Goal: Task Accomplishment & Management: Complete application form

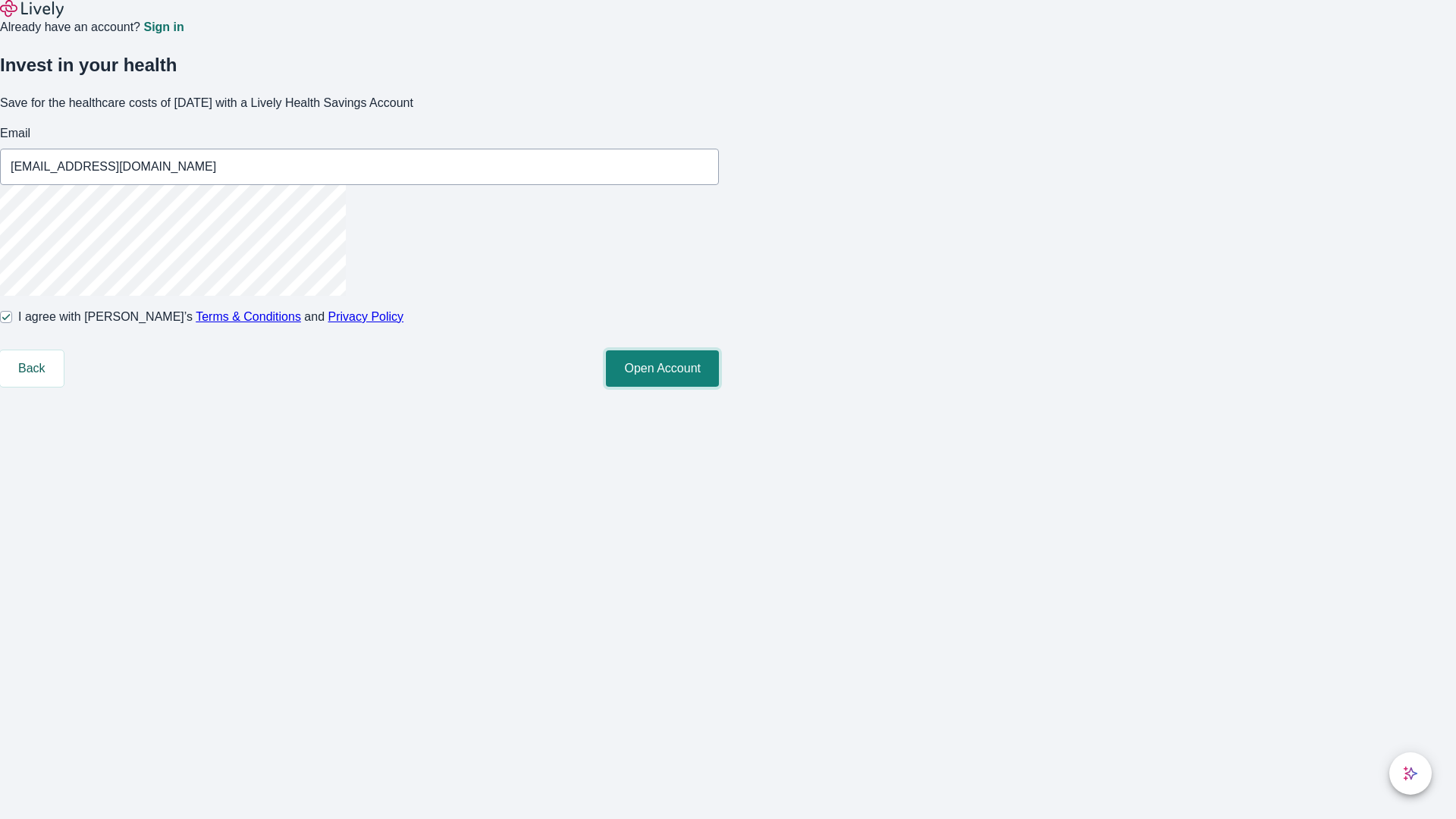
click at [719, 387] on button "Open Account" at bounding box center [663, 368] width 113 height 37
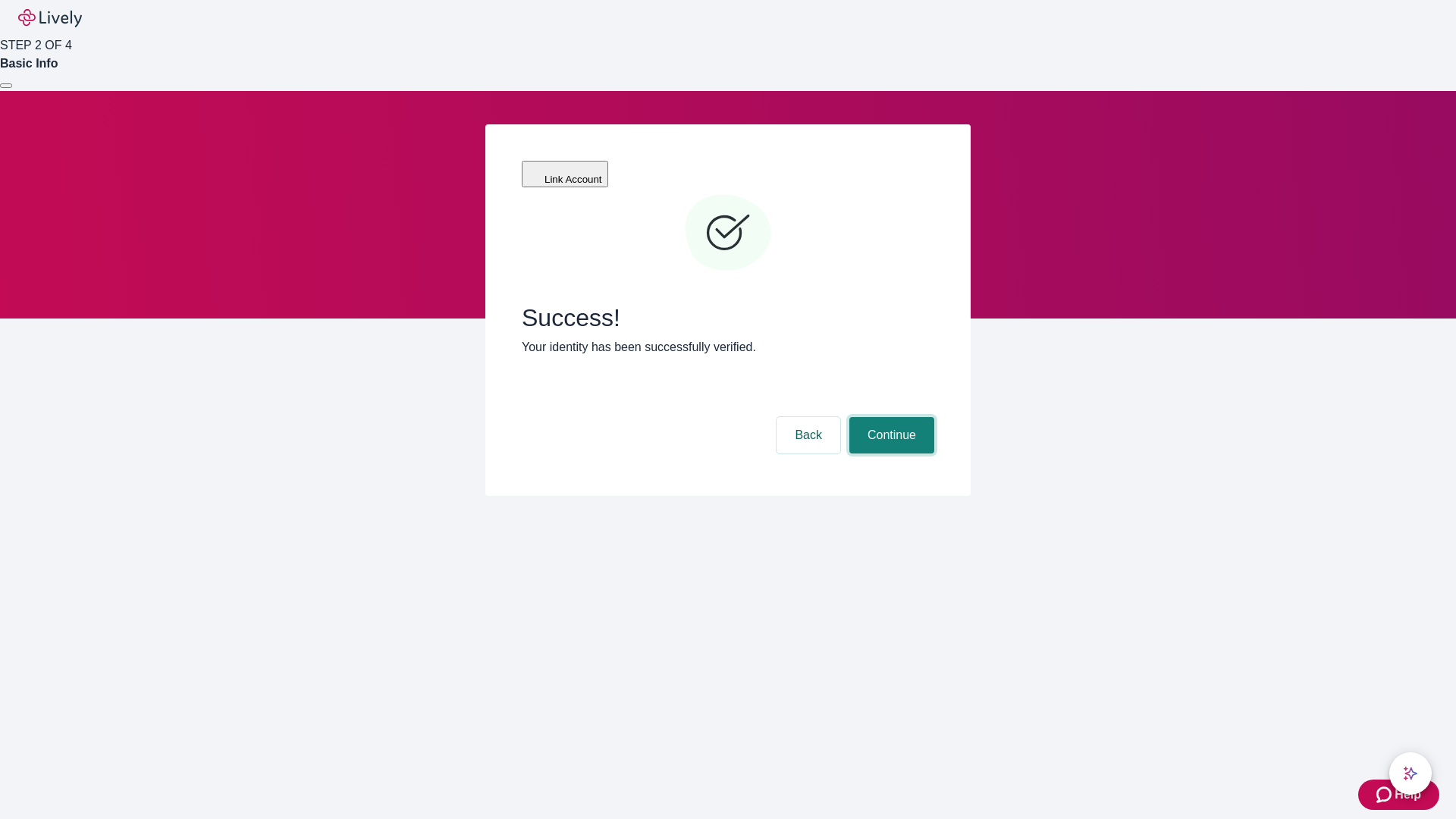
click at [890, 417] on button "Continue" at bounding box center [891, 435] width 85 height 37
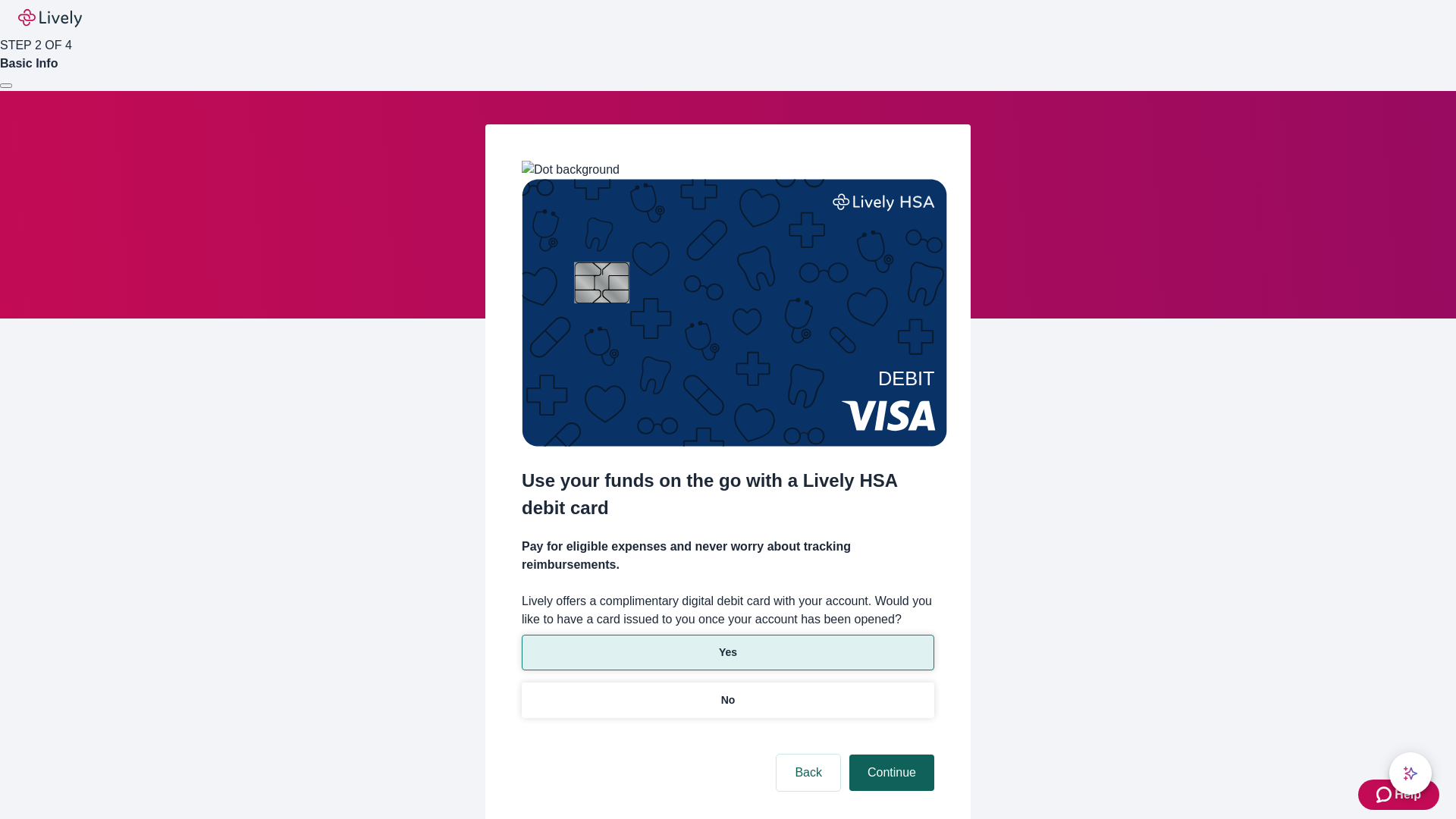
click at [727, 644] on p "Yes" at bounding box center [728, 652] width 18 height 16
click at [890, 754] on button "Continue" at bounding box center [891, 773] width 85 height 37
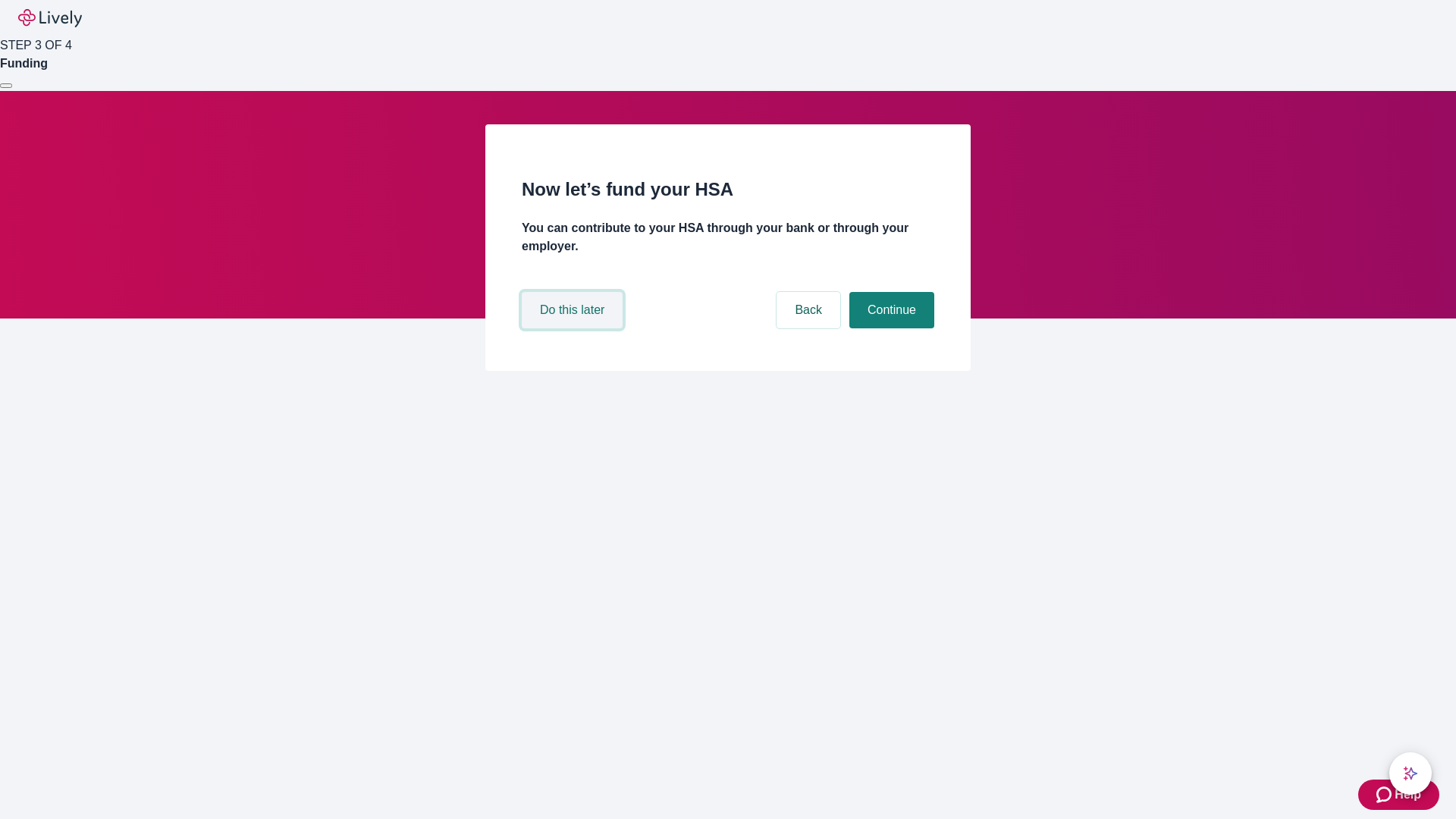
click at [574, 329] on button "Do this later" at bounding box center [572, 310] width 100 height 37
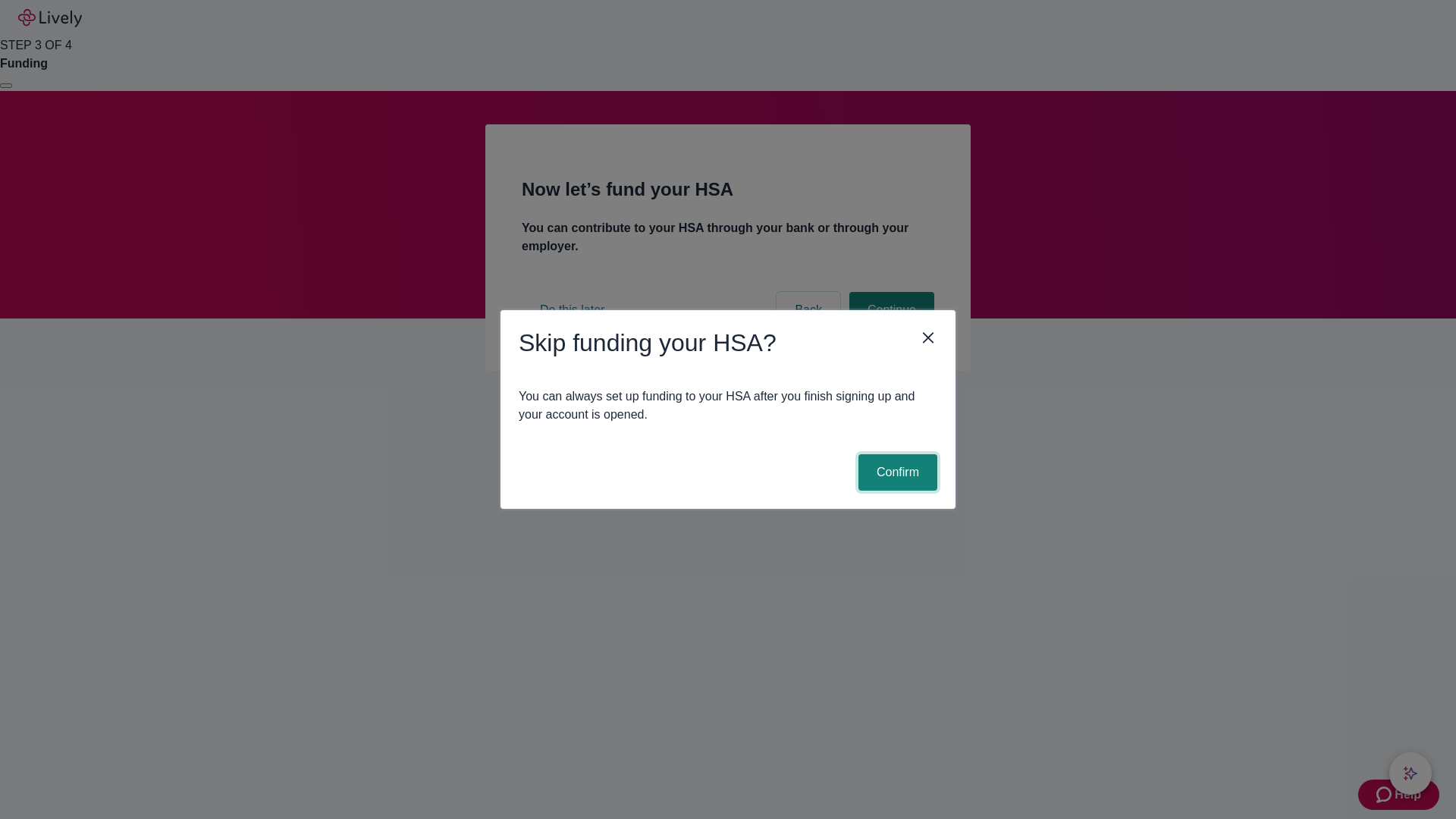
click at [895, 472] on button "Confirm" at bounding box center [898, 473] width 79 height 37
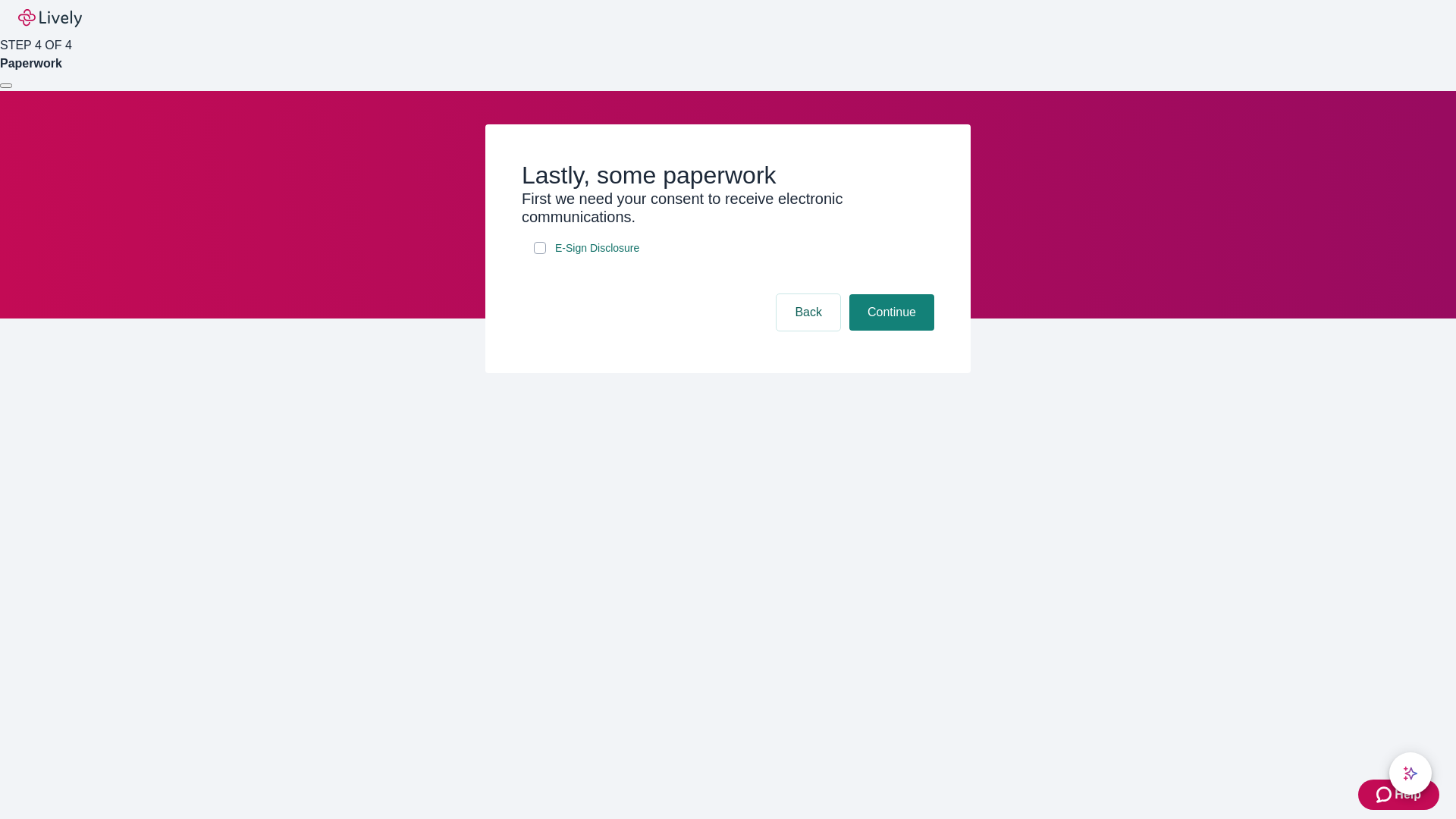
click at [540, 254] on input "E-Sign Disclosure" at bounding box center [540, 247] width 12 height 12
checkbox input "true"
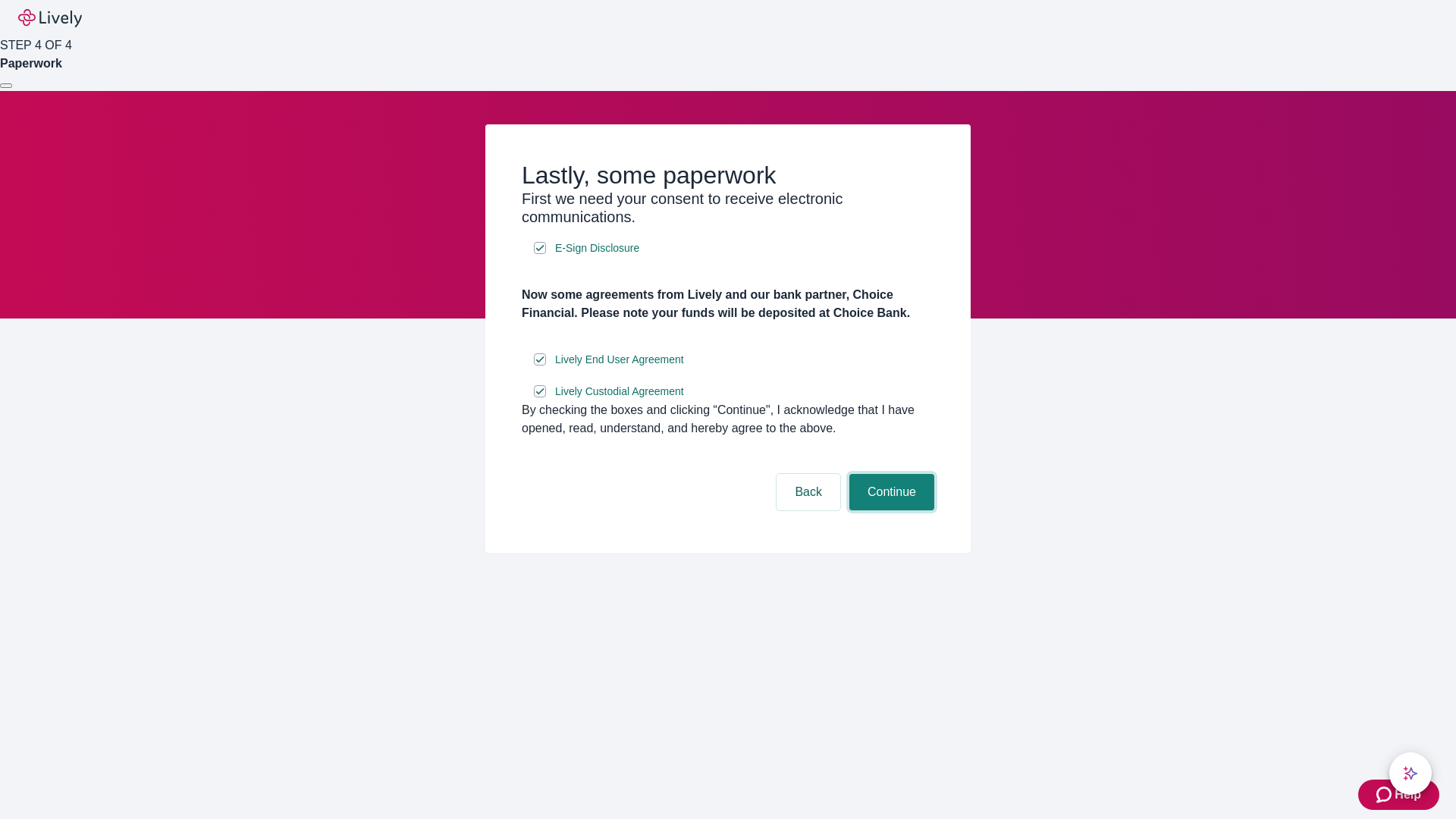
click at [890, 510] on button "Continue" at bounding box center [891, 492] width 85 height 37
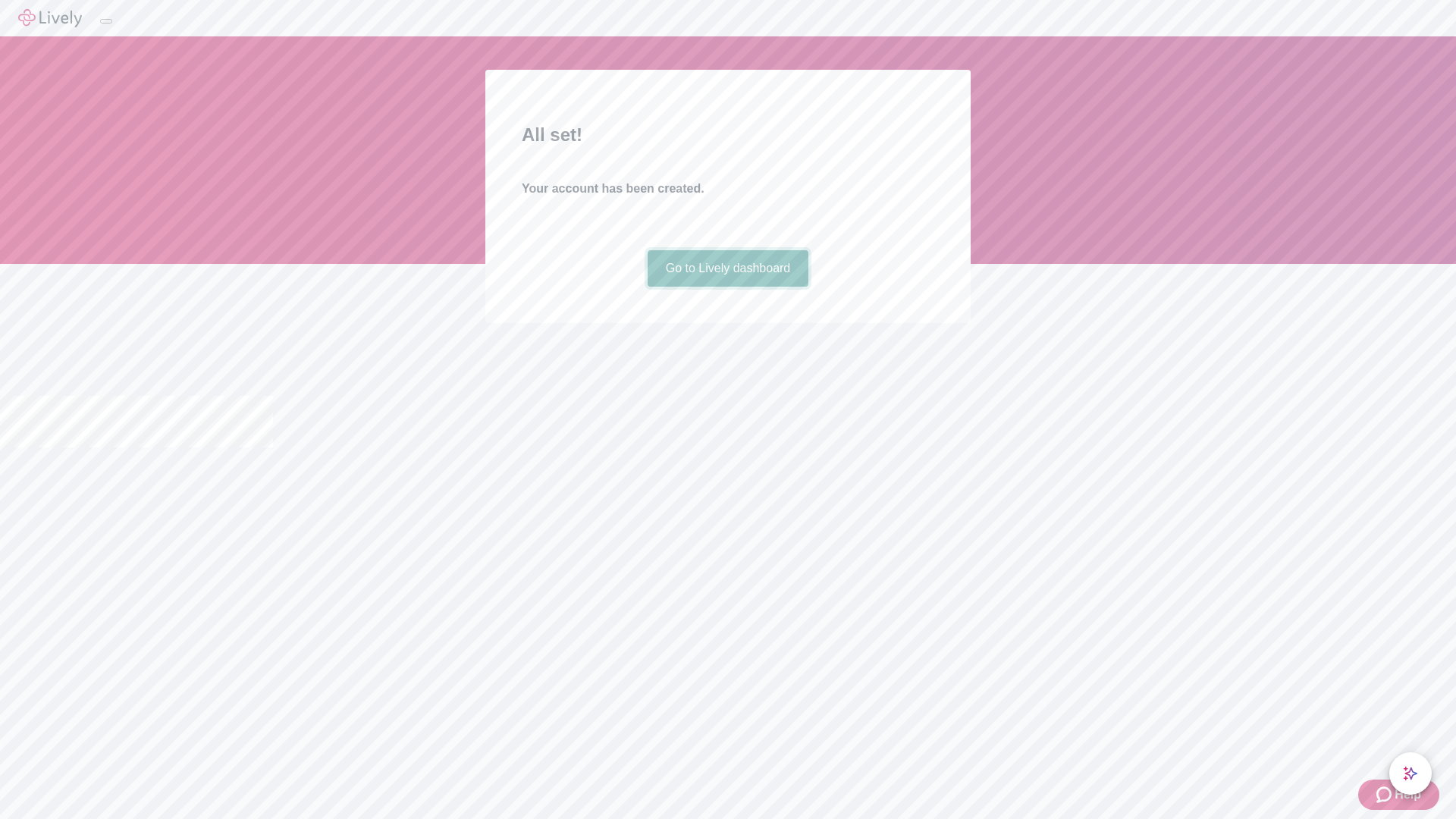
click at [727, 286] on link "Go to Lively dashboard" at bounding box center [728, 269] width 162 height 37
